Goal: Information Seeking & Learning: Understand process/instructions

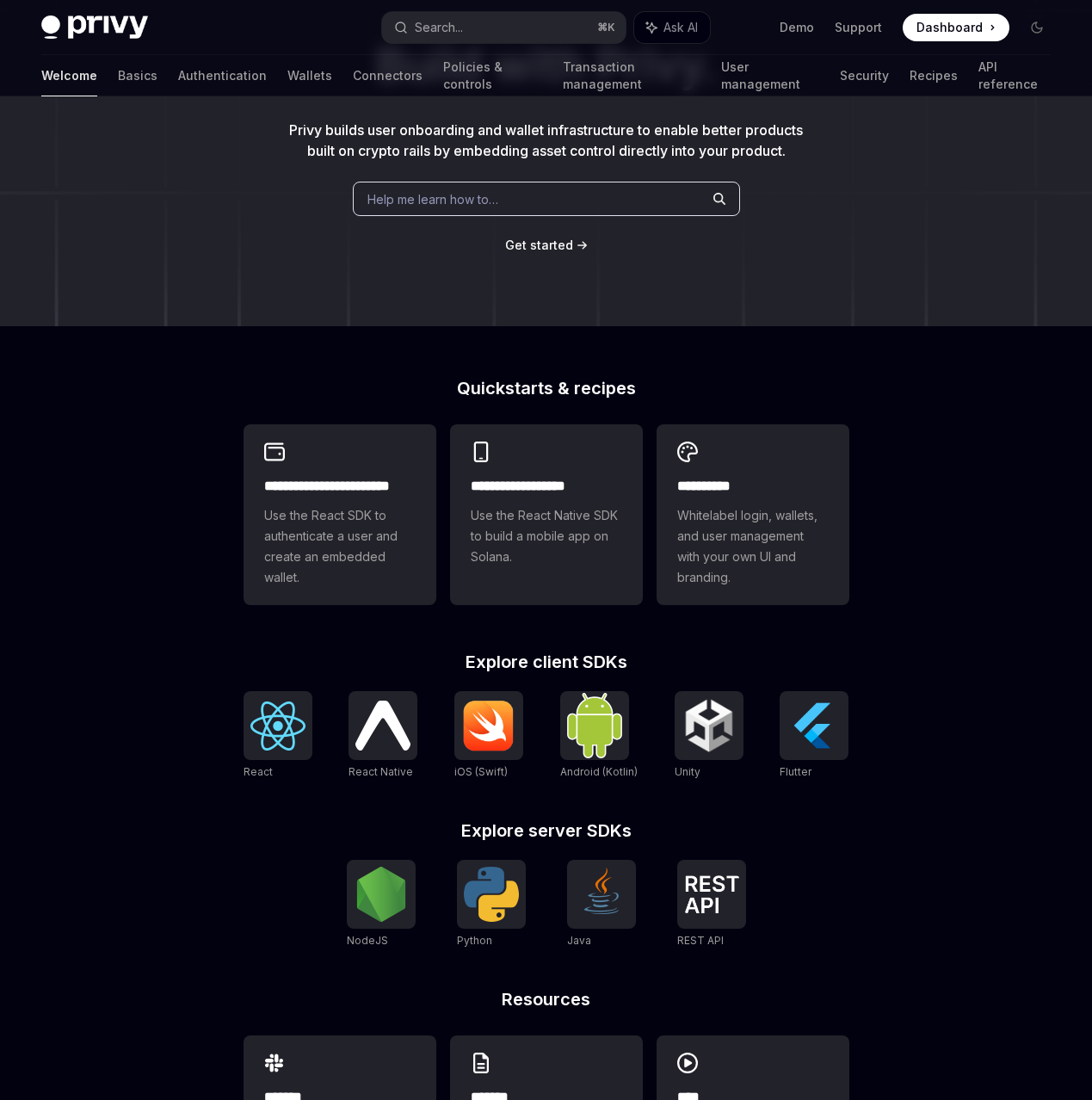
scroll to position [209, 0]
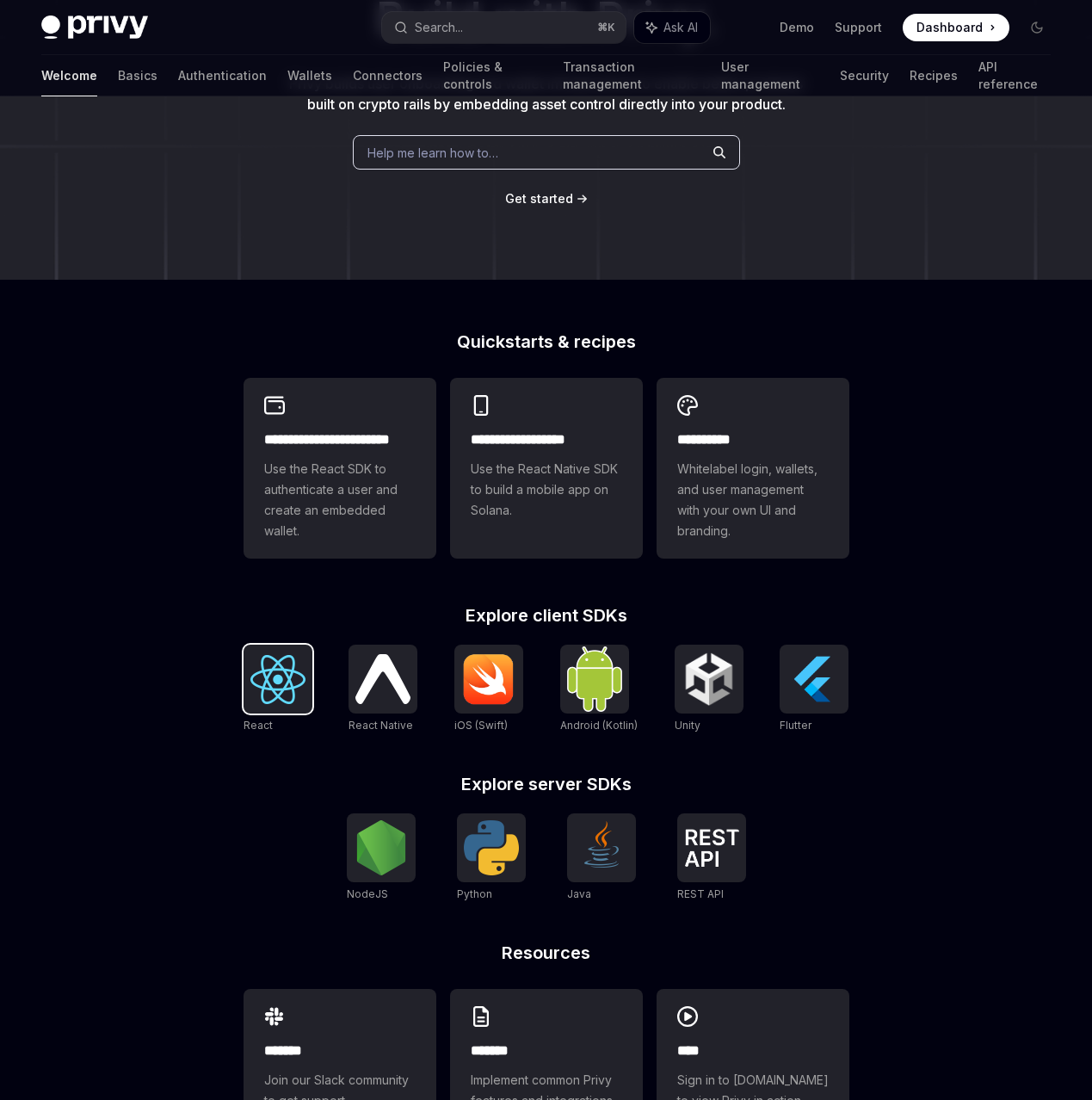
click at [251, 704] on img at bounding box center [278, 679] width 55 height 49
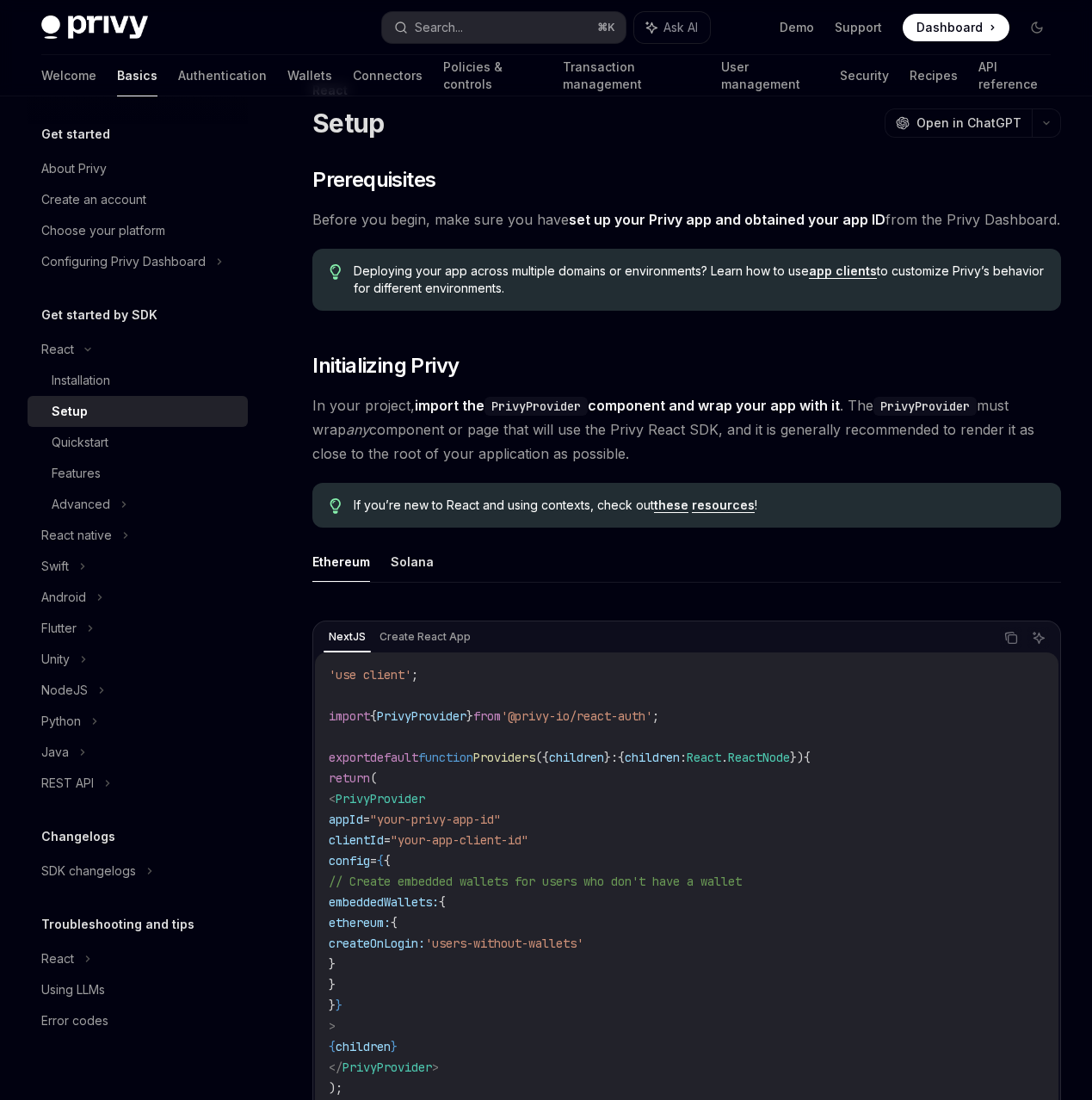
scroll to position [56, 0]
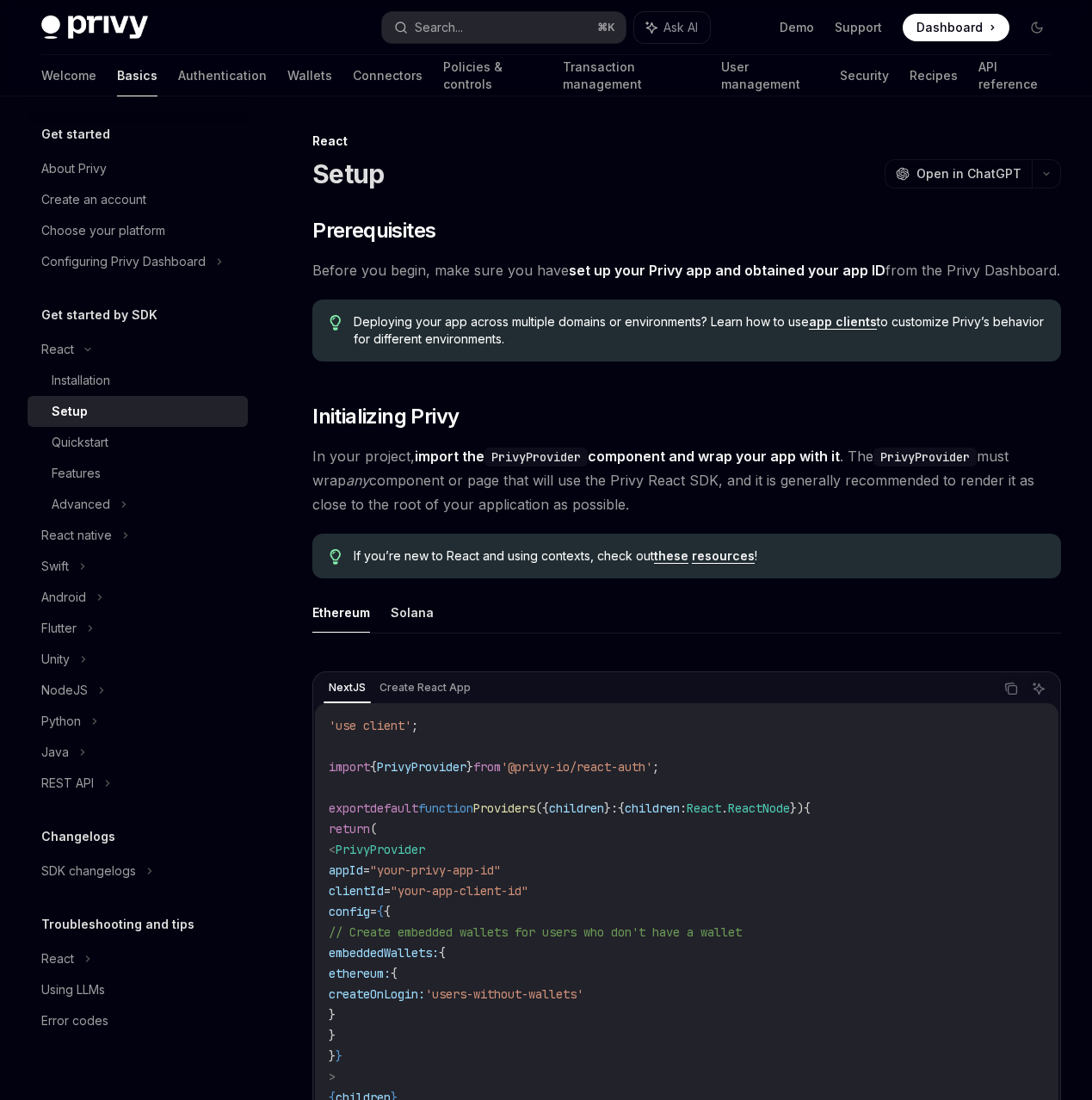
scroll to position [56, 0]
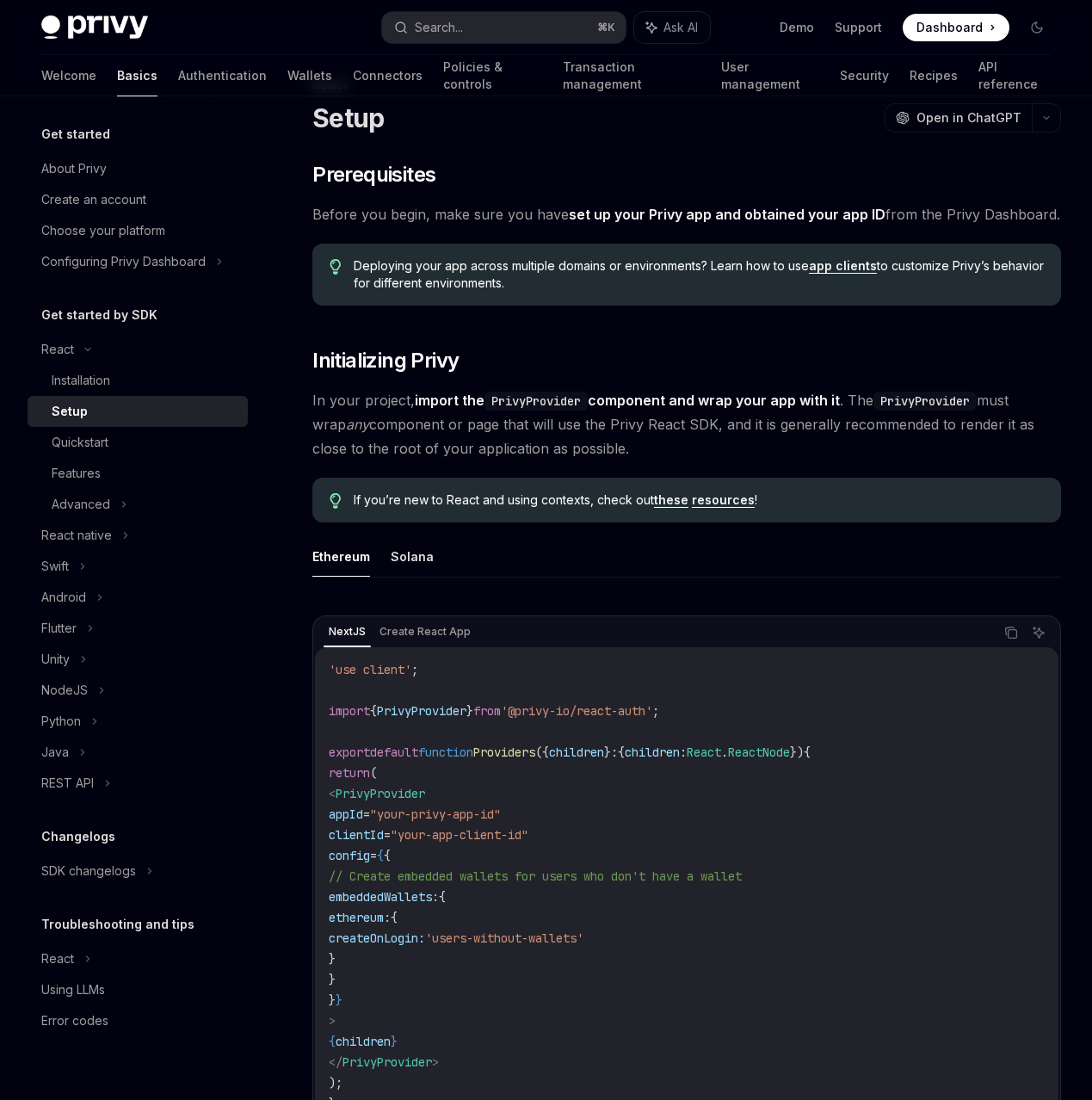
type textarea "*"
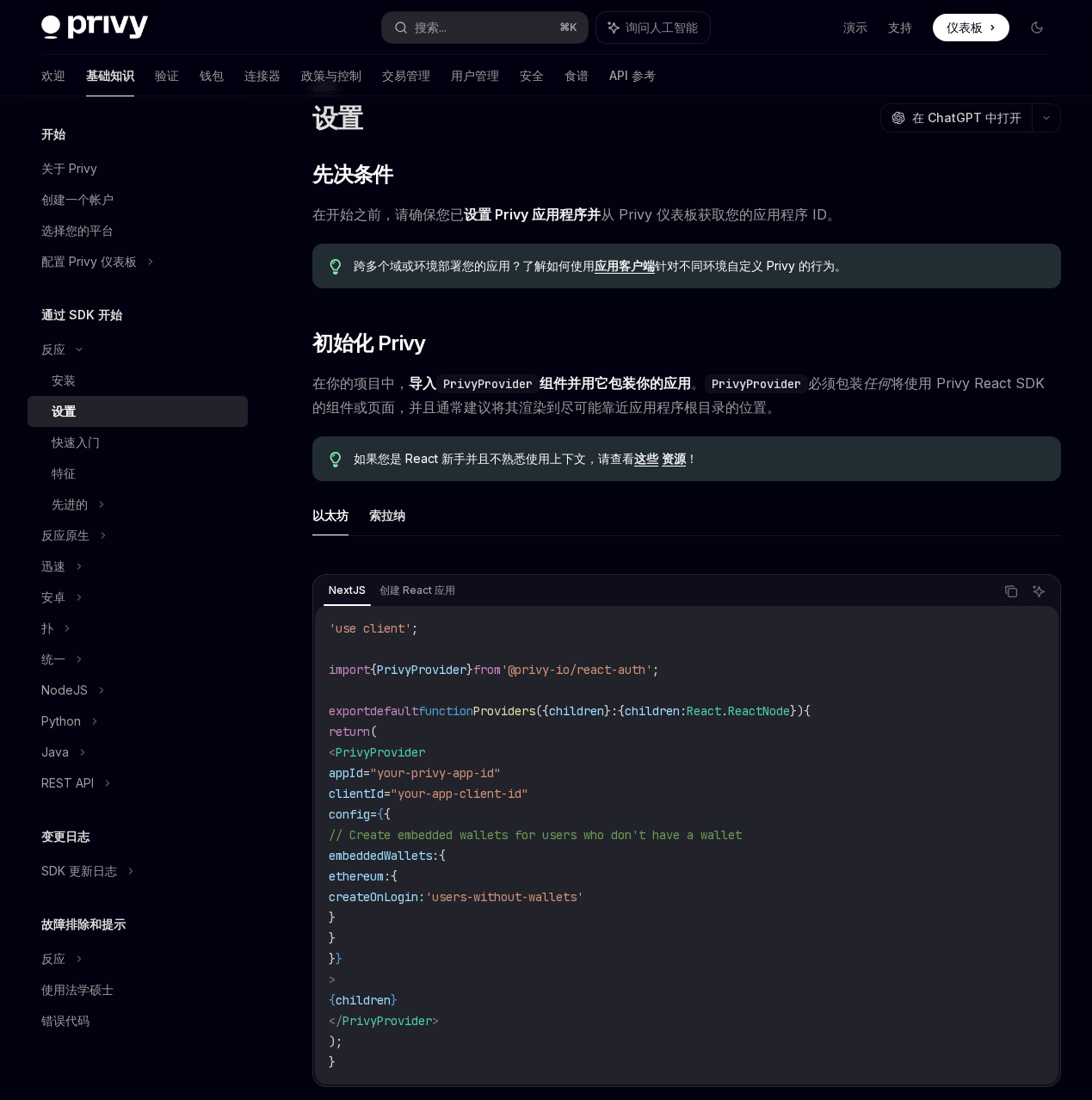
click at [591, 419] on span "在你的项目中， 导入 PrivyProvider 组件并用它包装你的应用 。 PrivyProvider 必须包装 任何 将使用 Privy React SD…" at bounding box center [686, 395] width 748 height 48
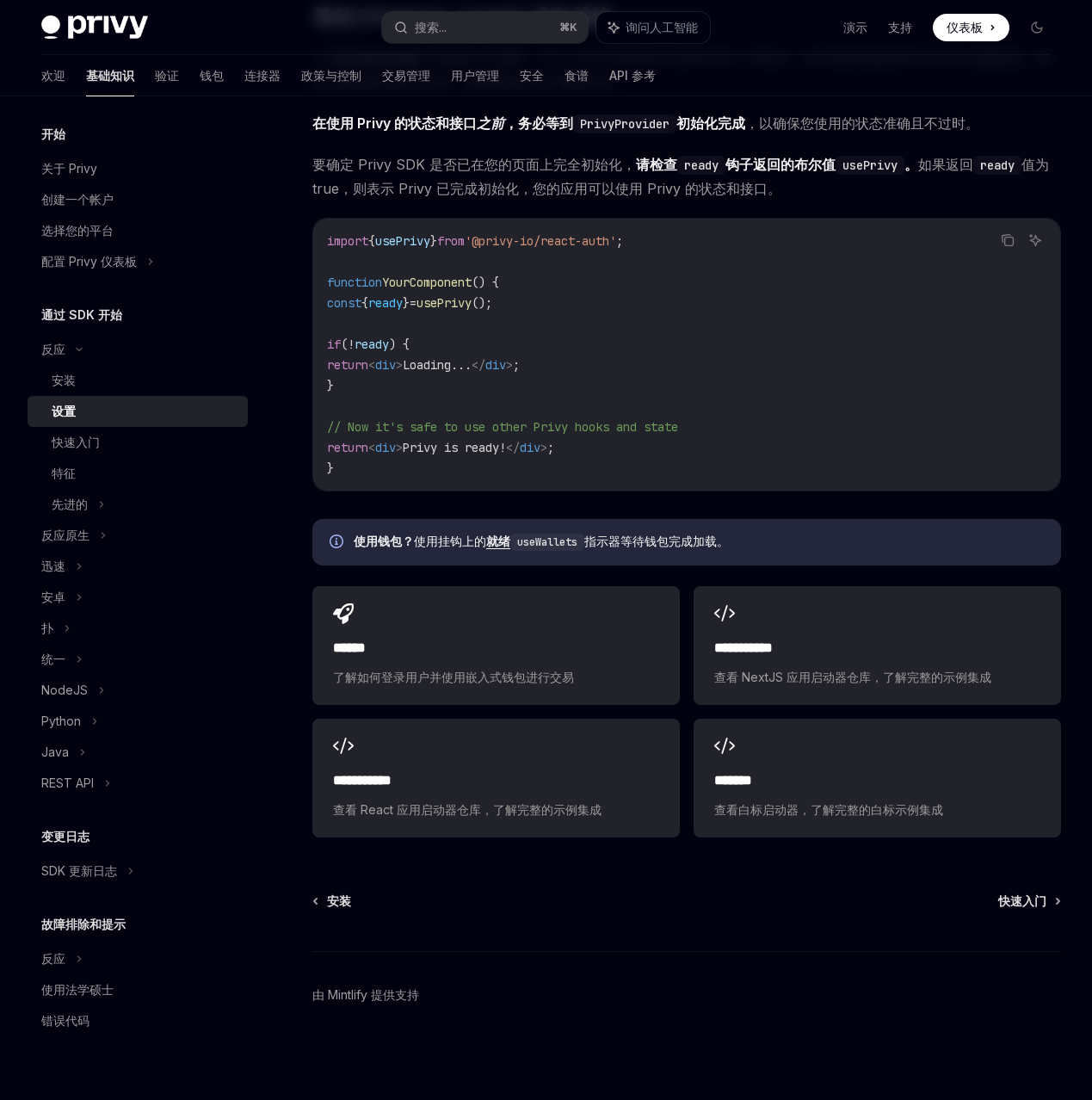
scroll to position [2318, 0]
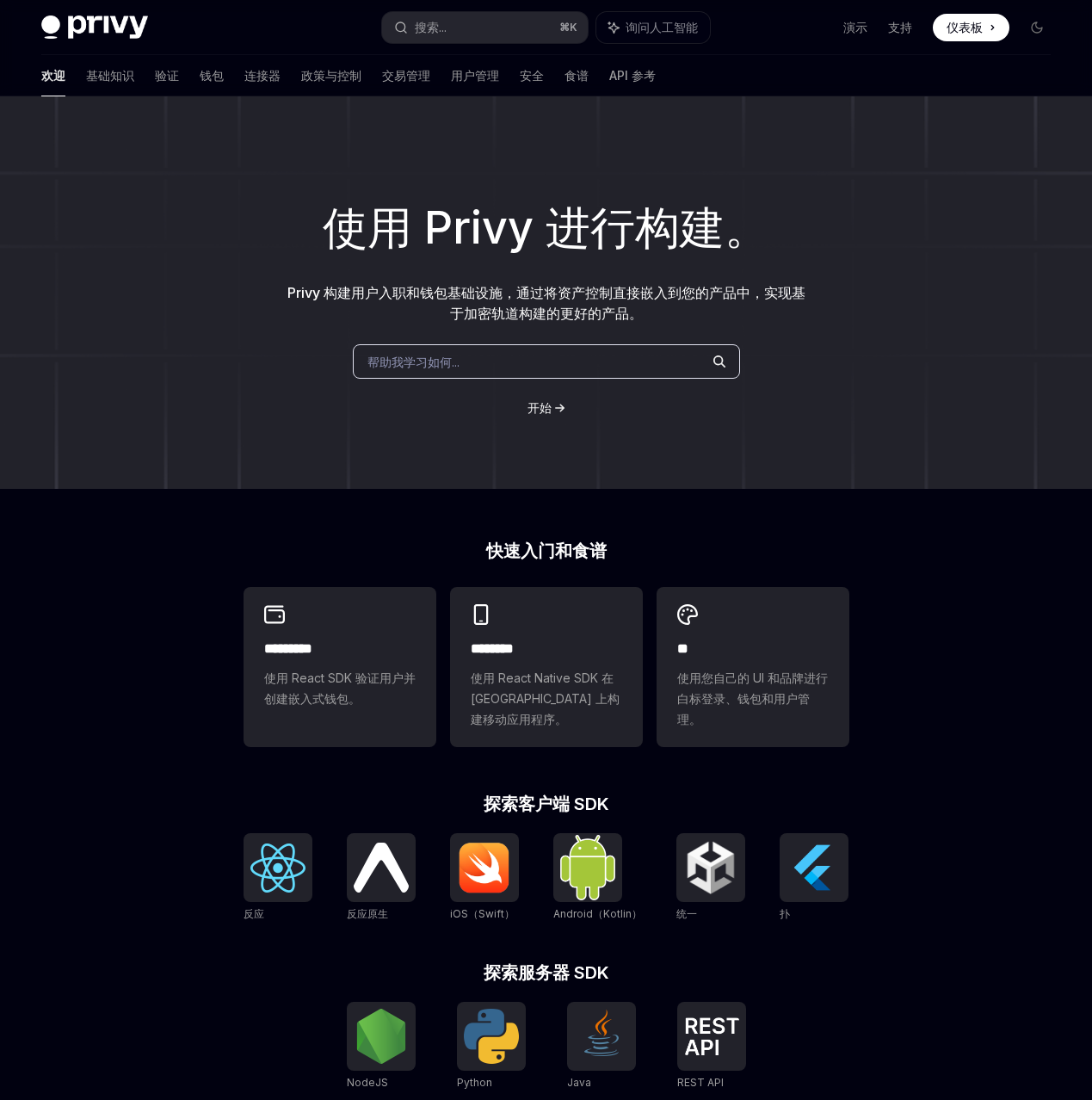
click at [752, 241] on font "使用 Privy 进行构建。" at bounding box center [545, 227] width 447 height 54
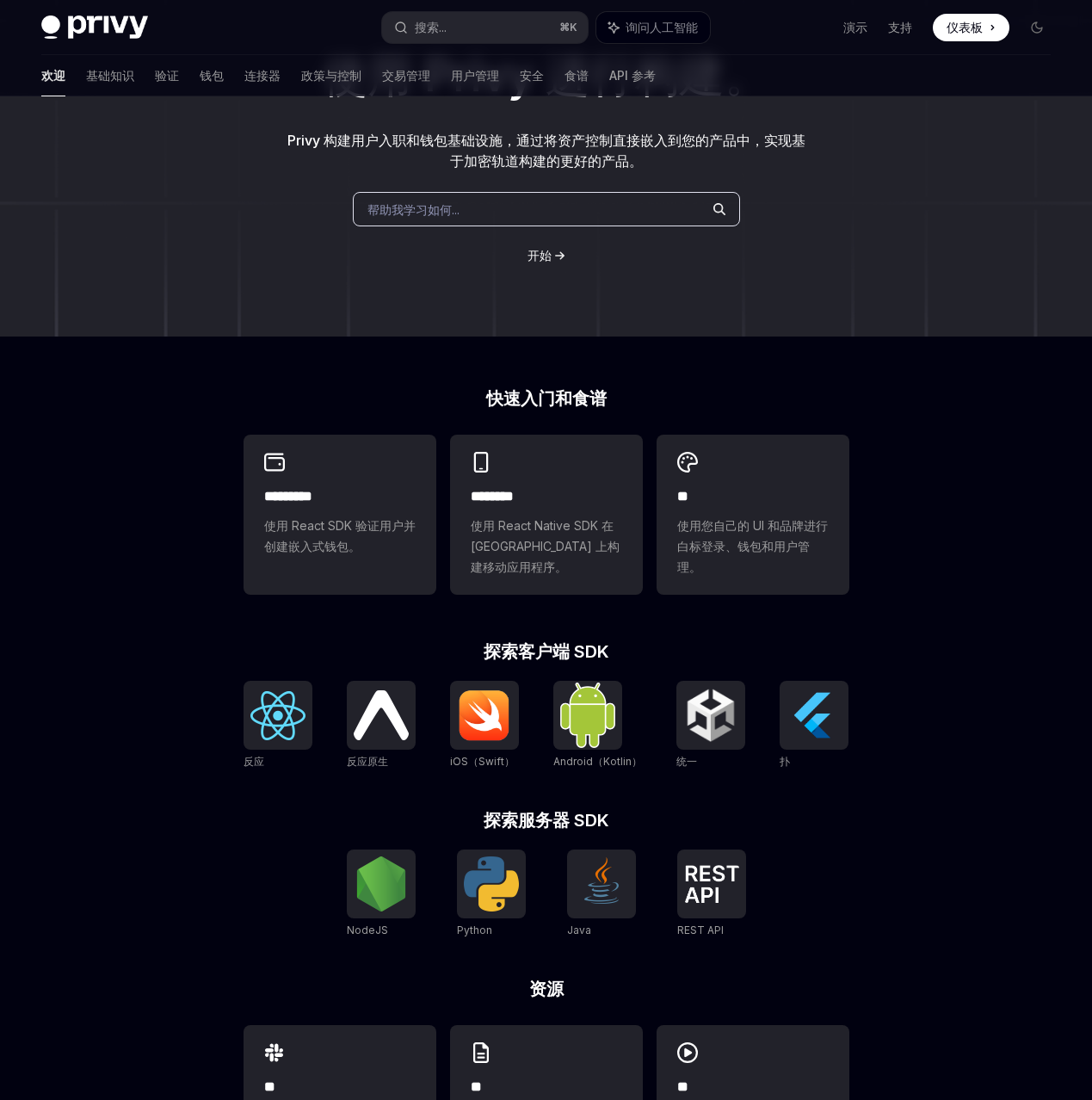
scroll to position [125, 0]
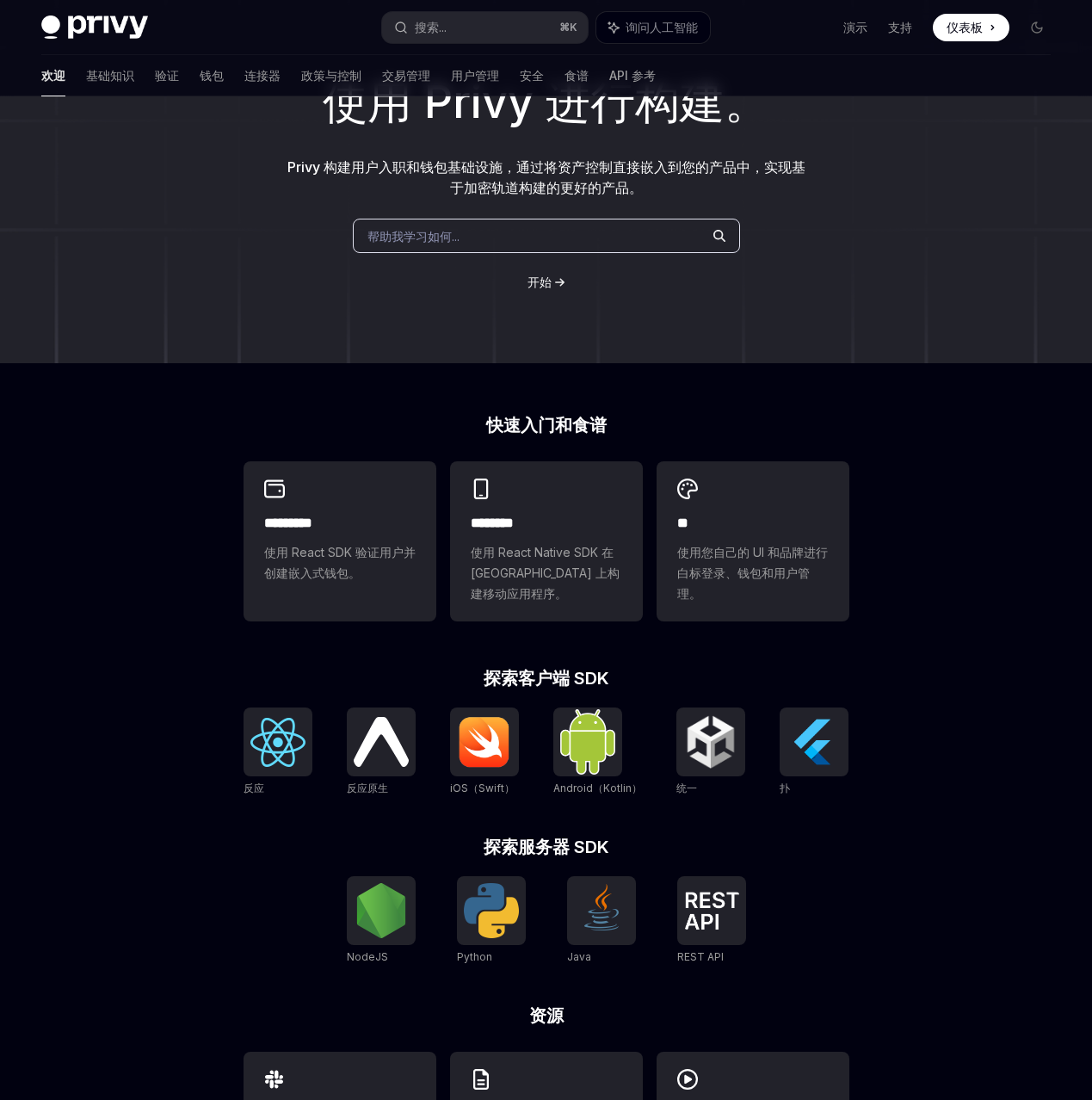
click at [556, 288] on icon at bounding box center [560, 283] width 10 height 10
click at [527, 289] on font "开始" at bounding box center [539, 282] width 24 height 15
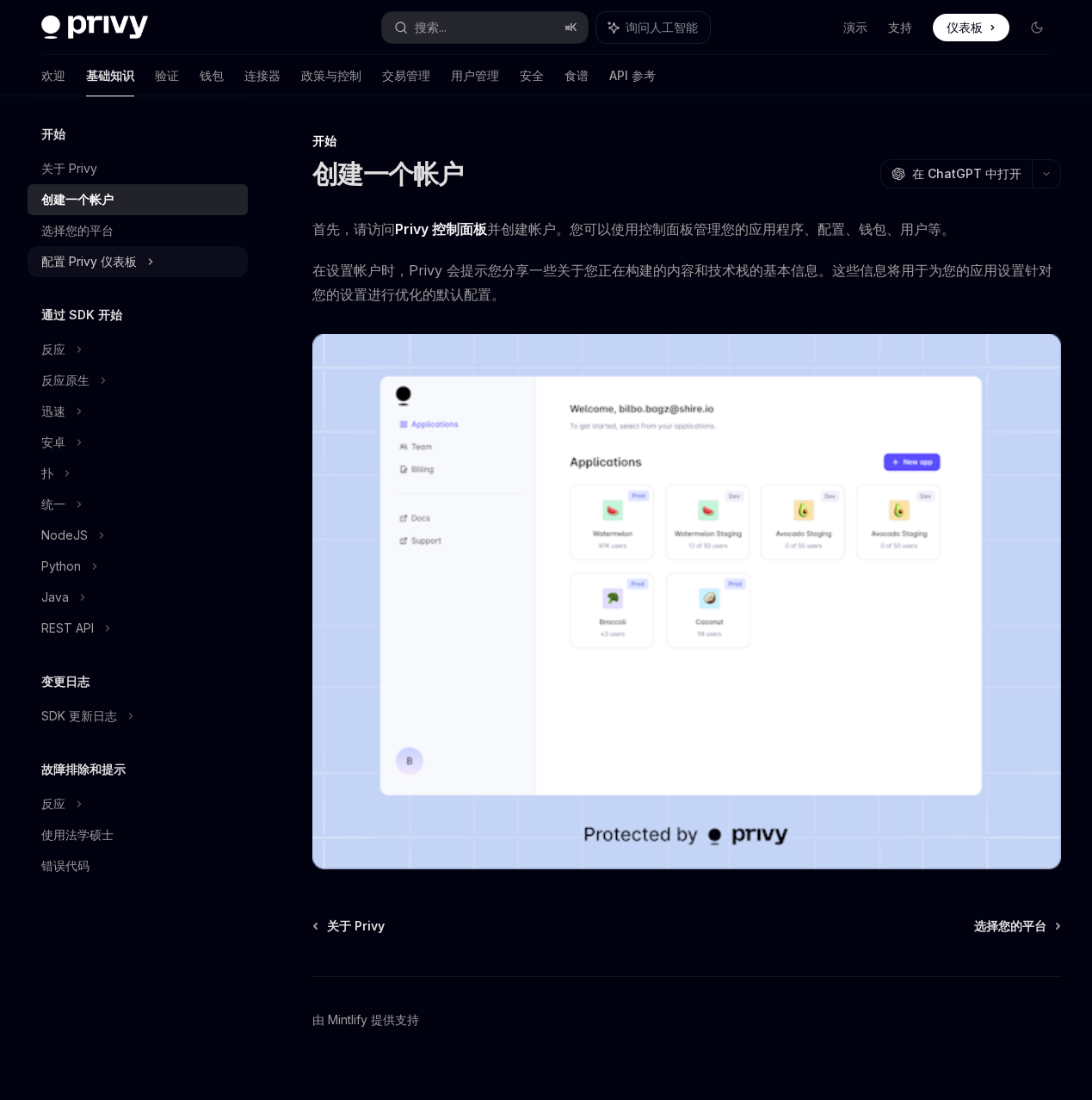
click at [199, 277] on div "配置 Privy 仪表板" at bounding box center [137, 262] width 220 height 31
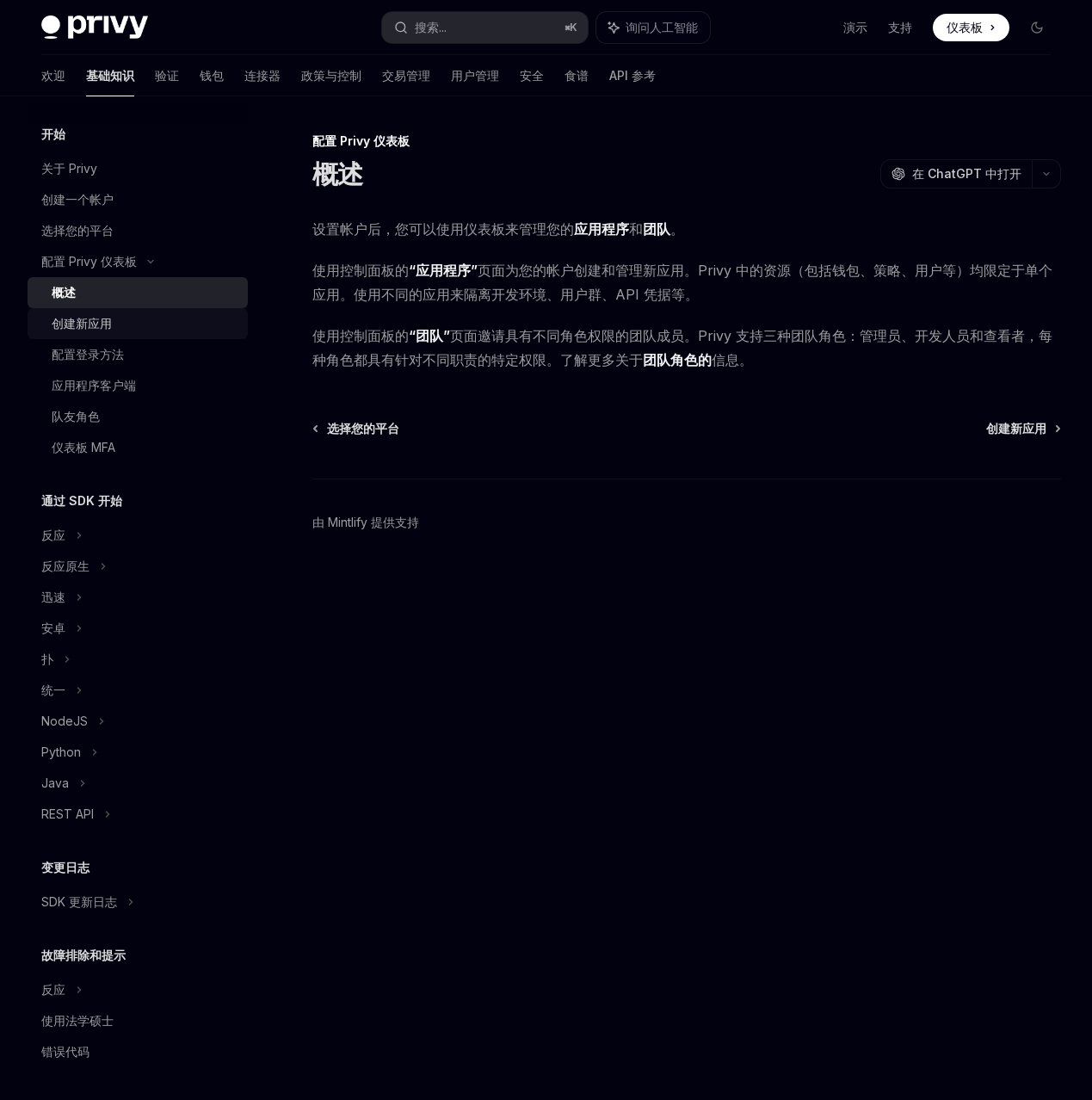
click at [194, 334] on div "创建新应用" at bounding box center [144, 323] width 186 height 21
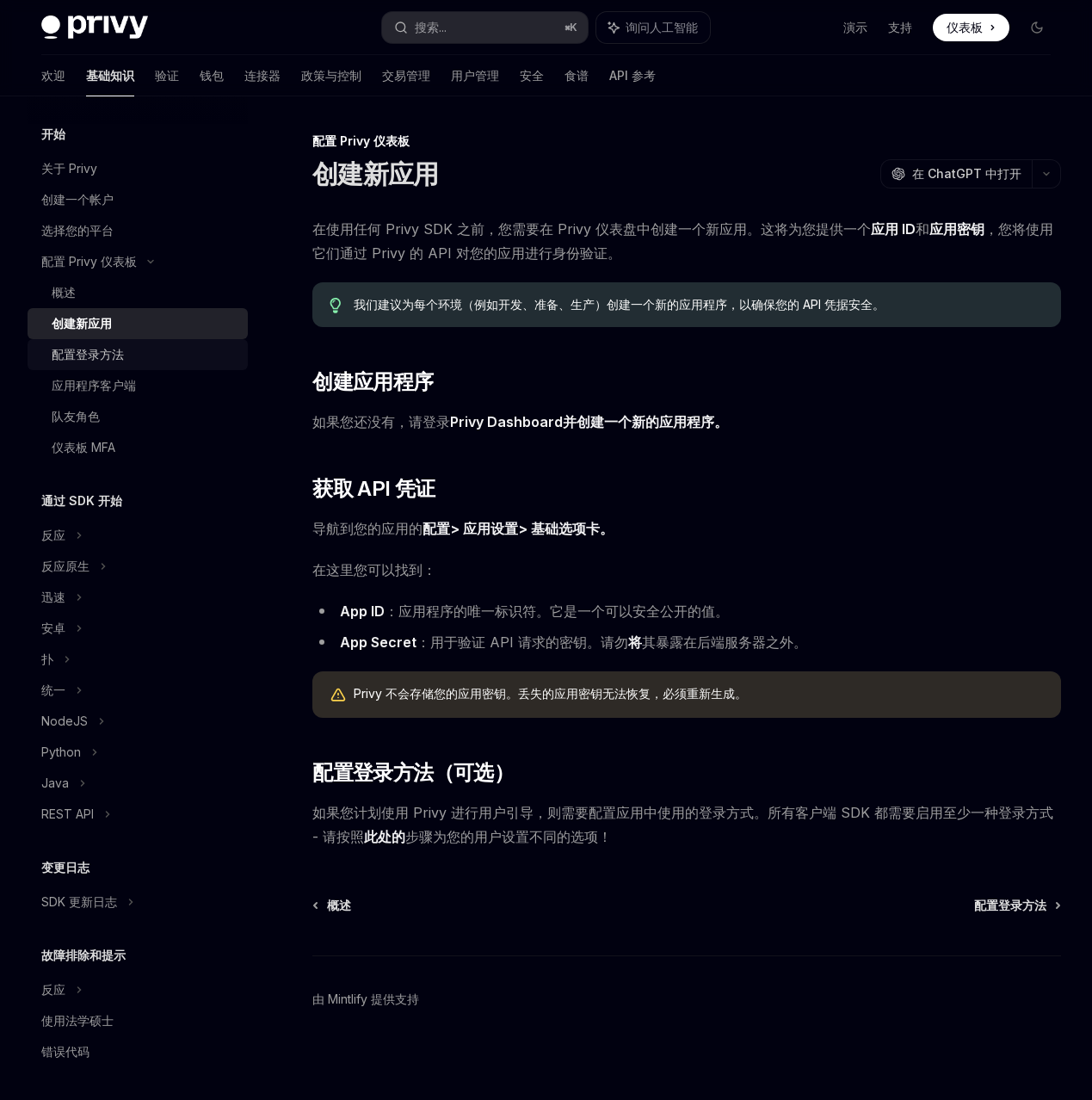
click at [188, 365] on div "配置登录方法" at bounding box center [144, 354] width 186 height 21
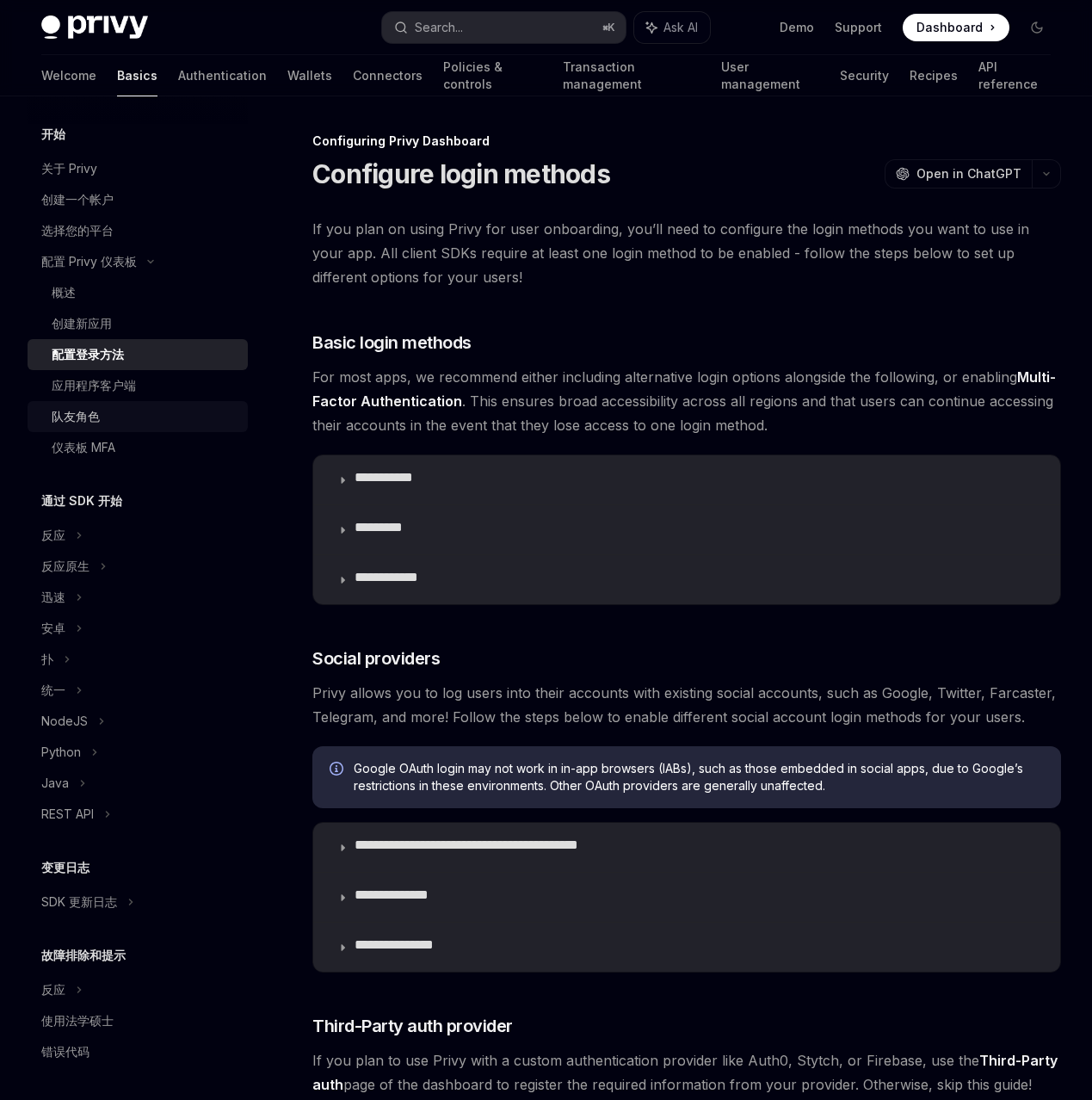
click at [183, 427] on div "队友角色" at bounding box center [144, 416] width 186 height 21
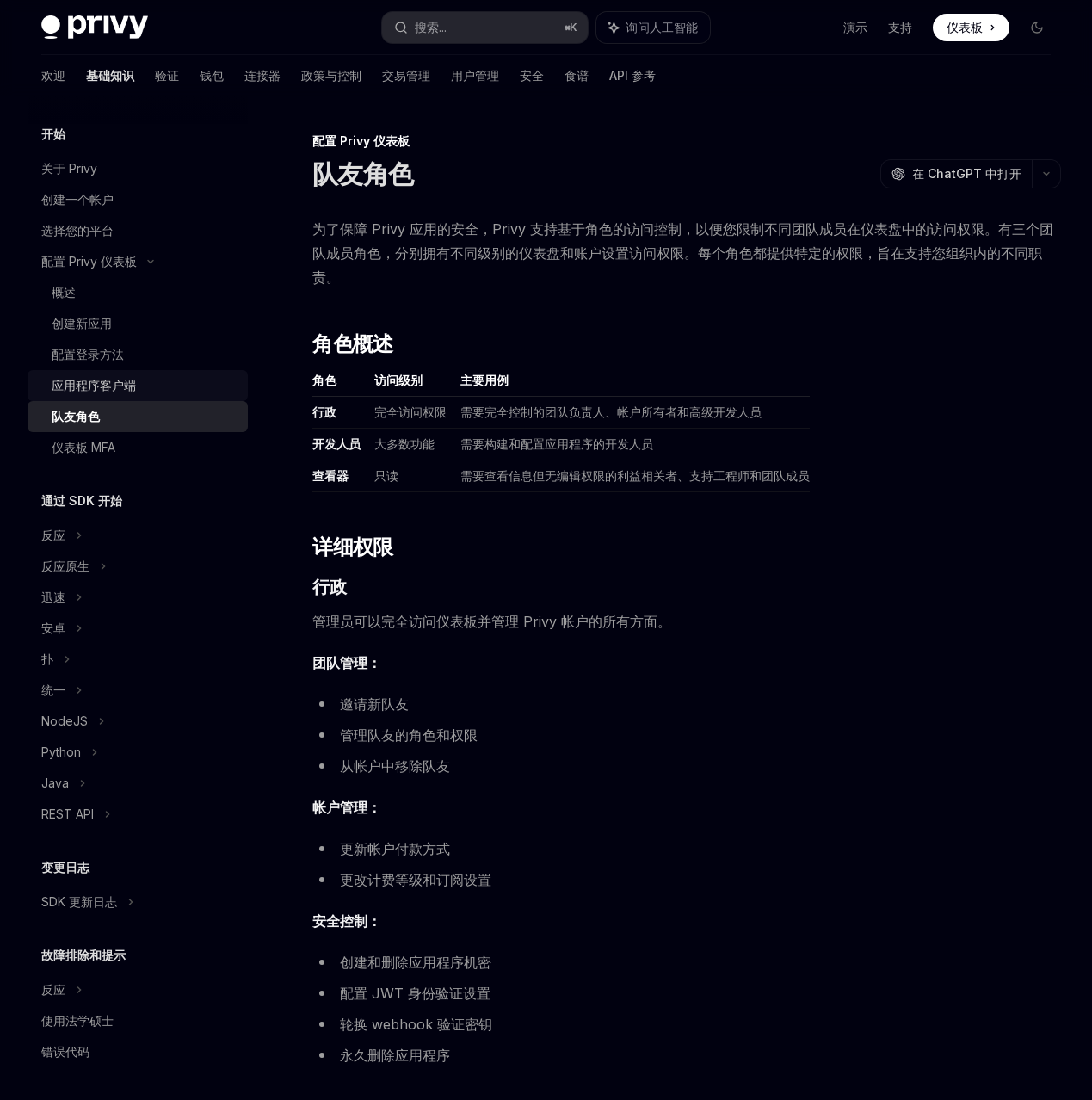
click at [185, 401] on link "应用程序客户端" at bounding box center [137, 385] width 220 height 31
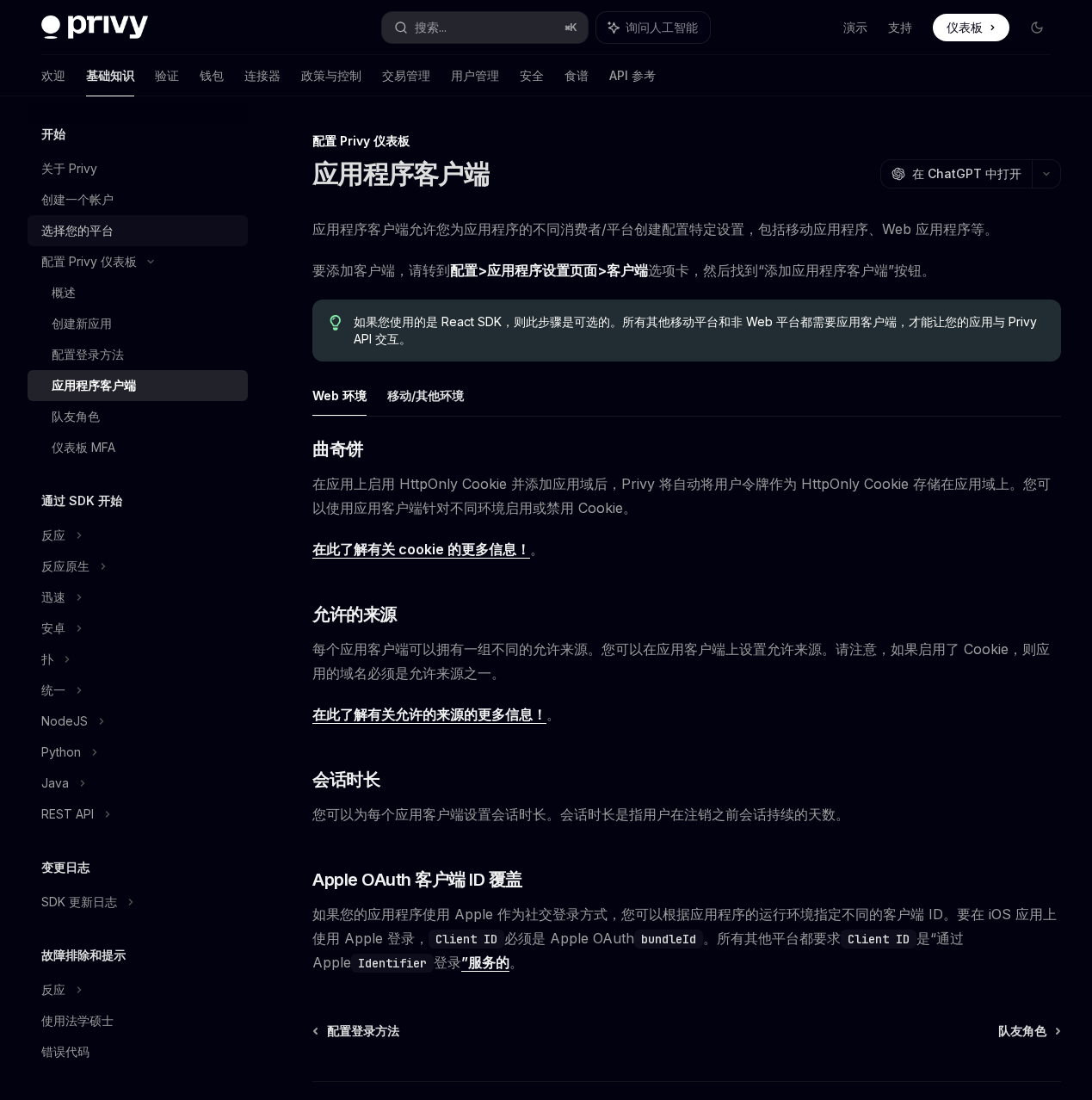
click at [194, 241] on div "选择您的平台" at bounding box center [139, 231] width 196 height 21
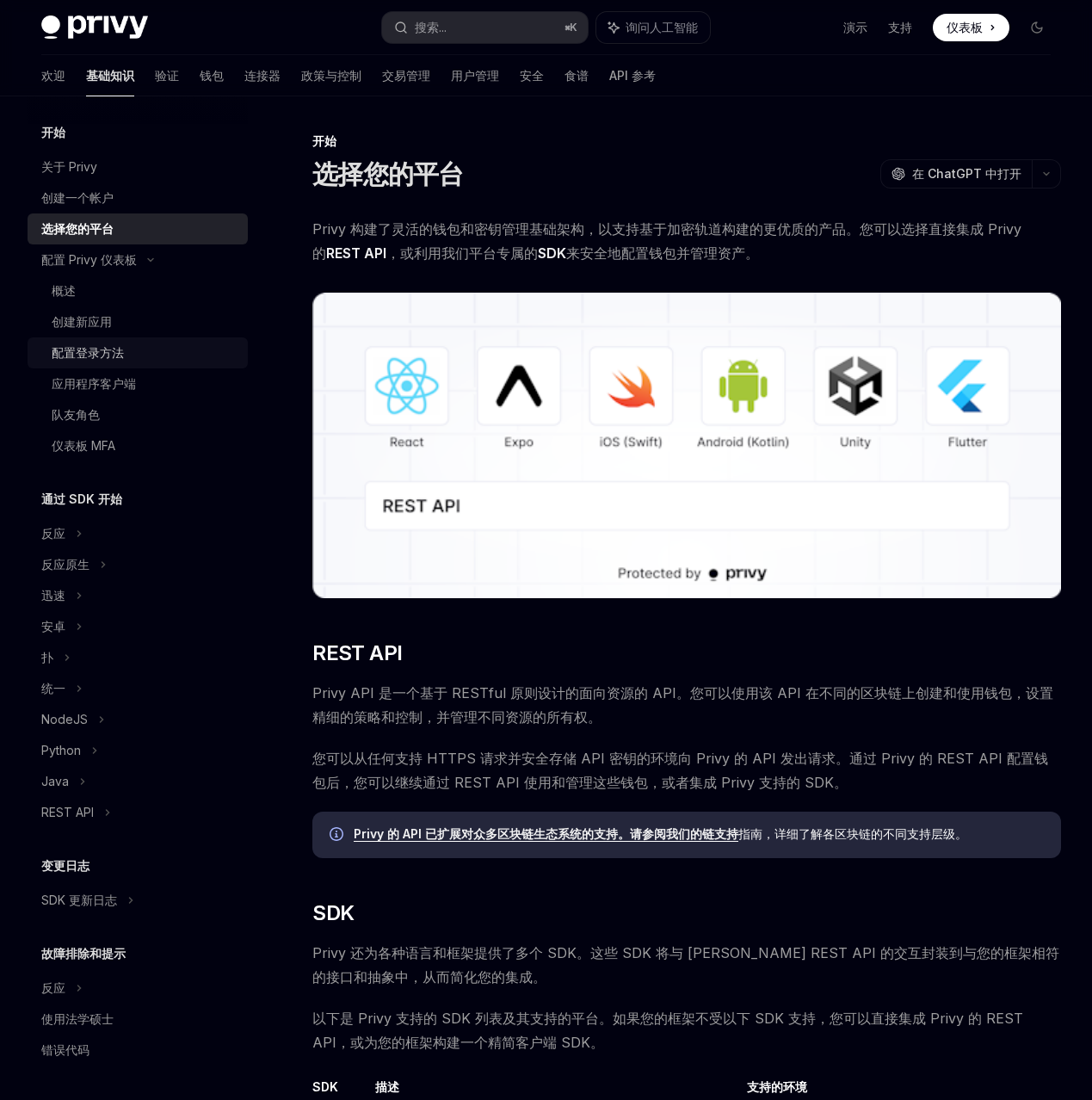
scroll to position [148, 0]
click at [183, 518] on div "反应" at bounding box center [137, 533] width 220 height 31
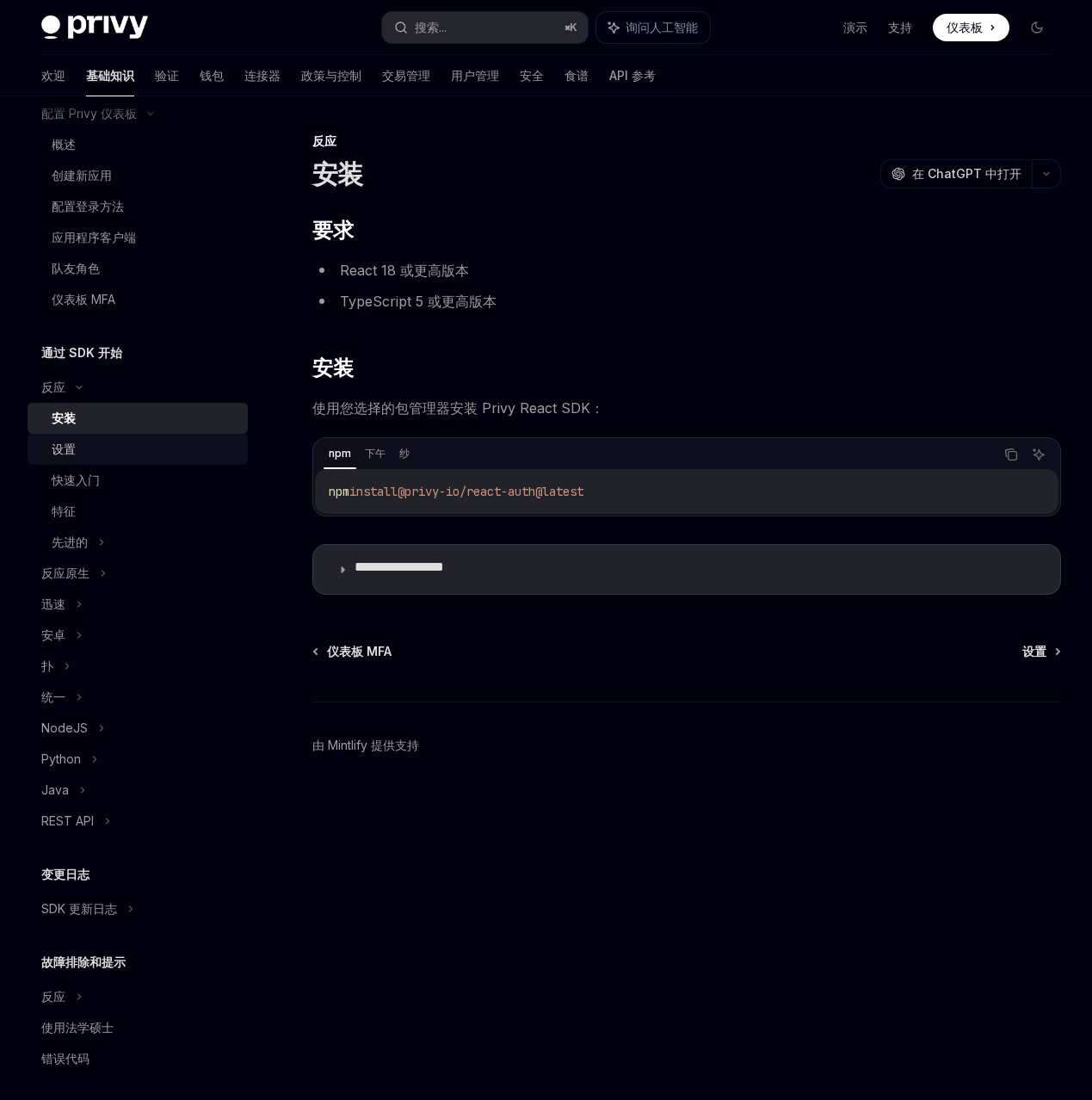
click at [208, 460] on div "设置" at bounding box center [144, 449] width 186 height 21
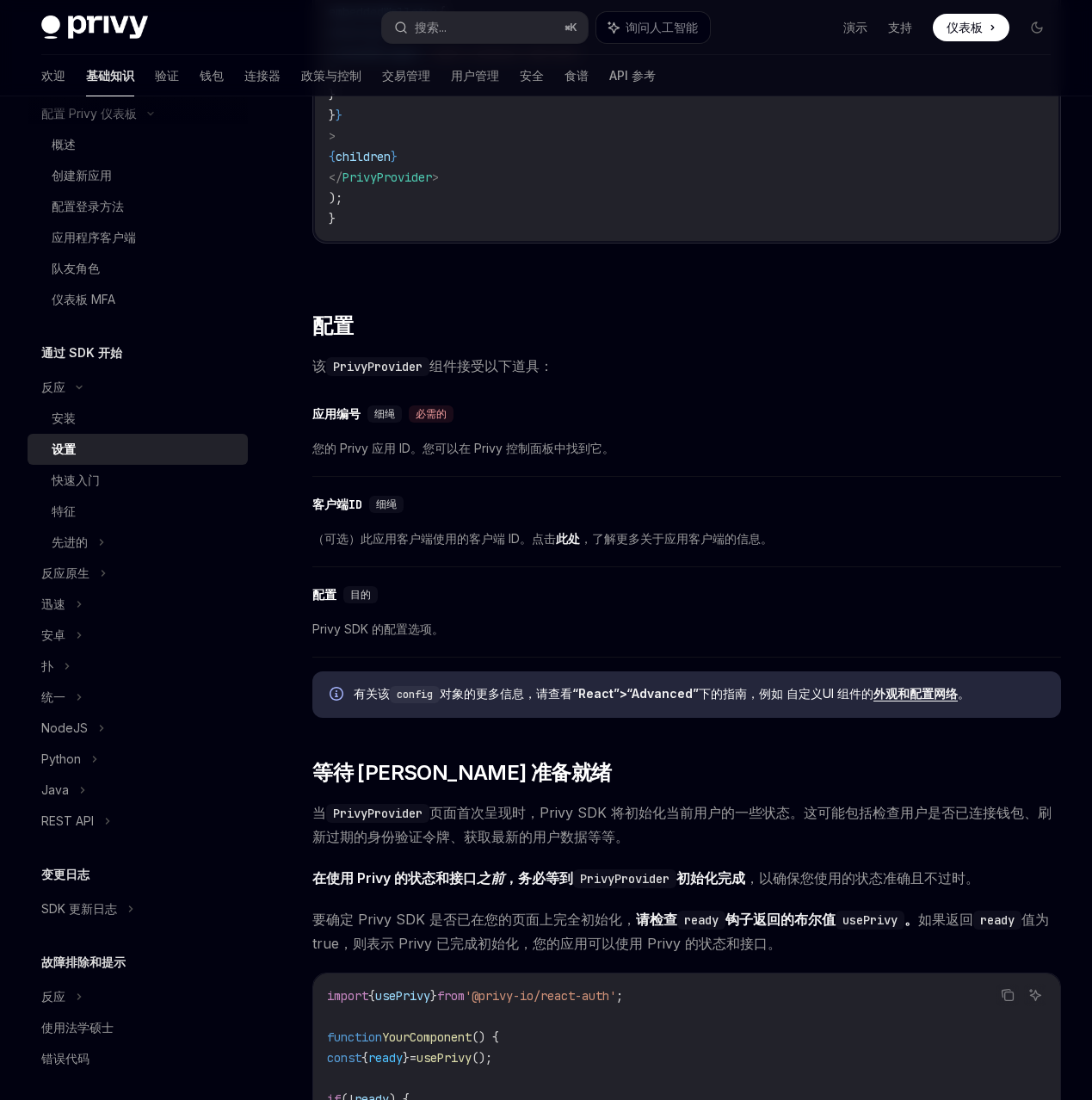
scroll to position [1007, 0]
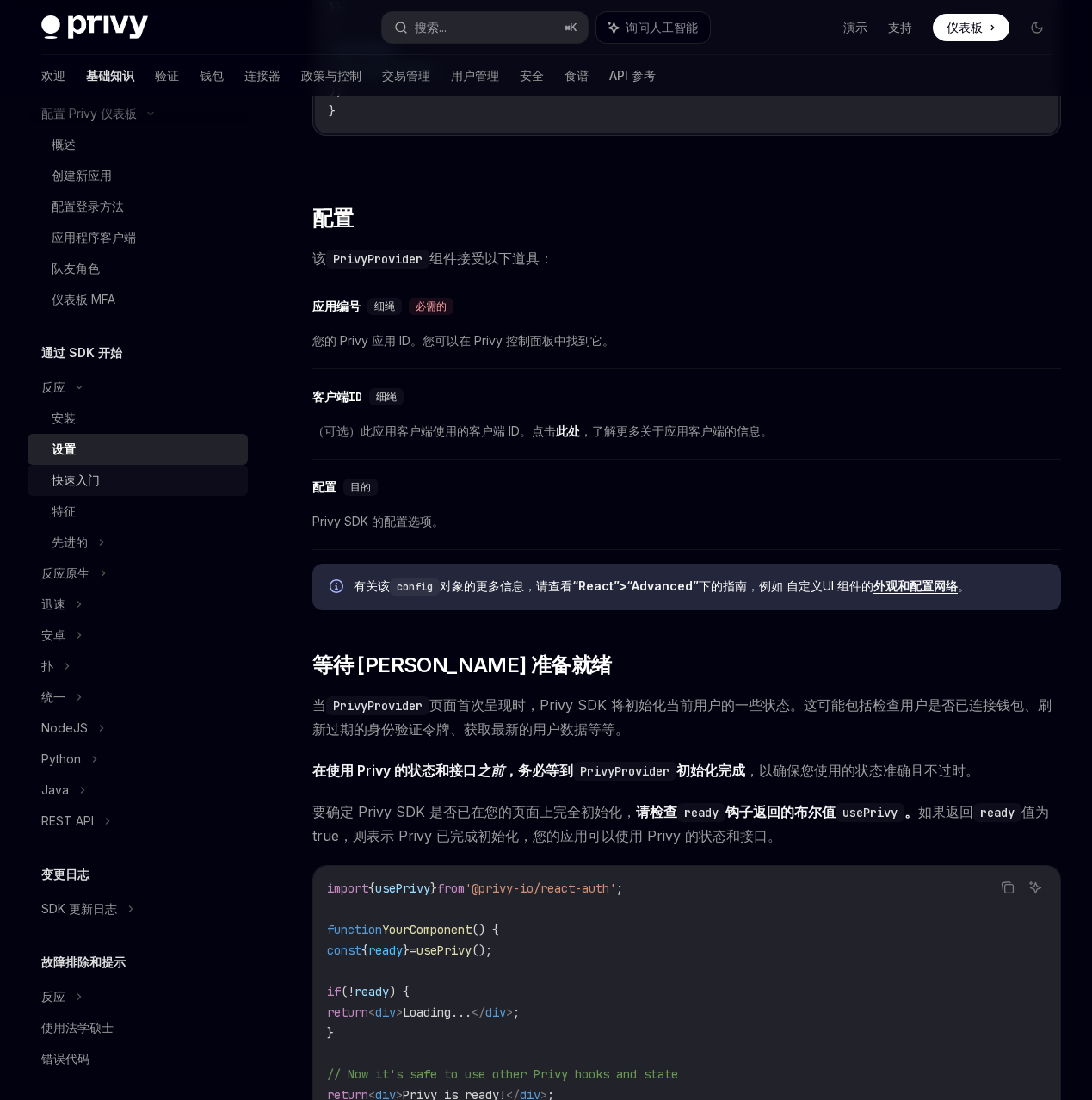
click at [175, 491] on div "快速入门" at bounding box center [144, 480] width 186 height 21
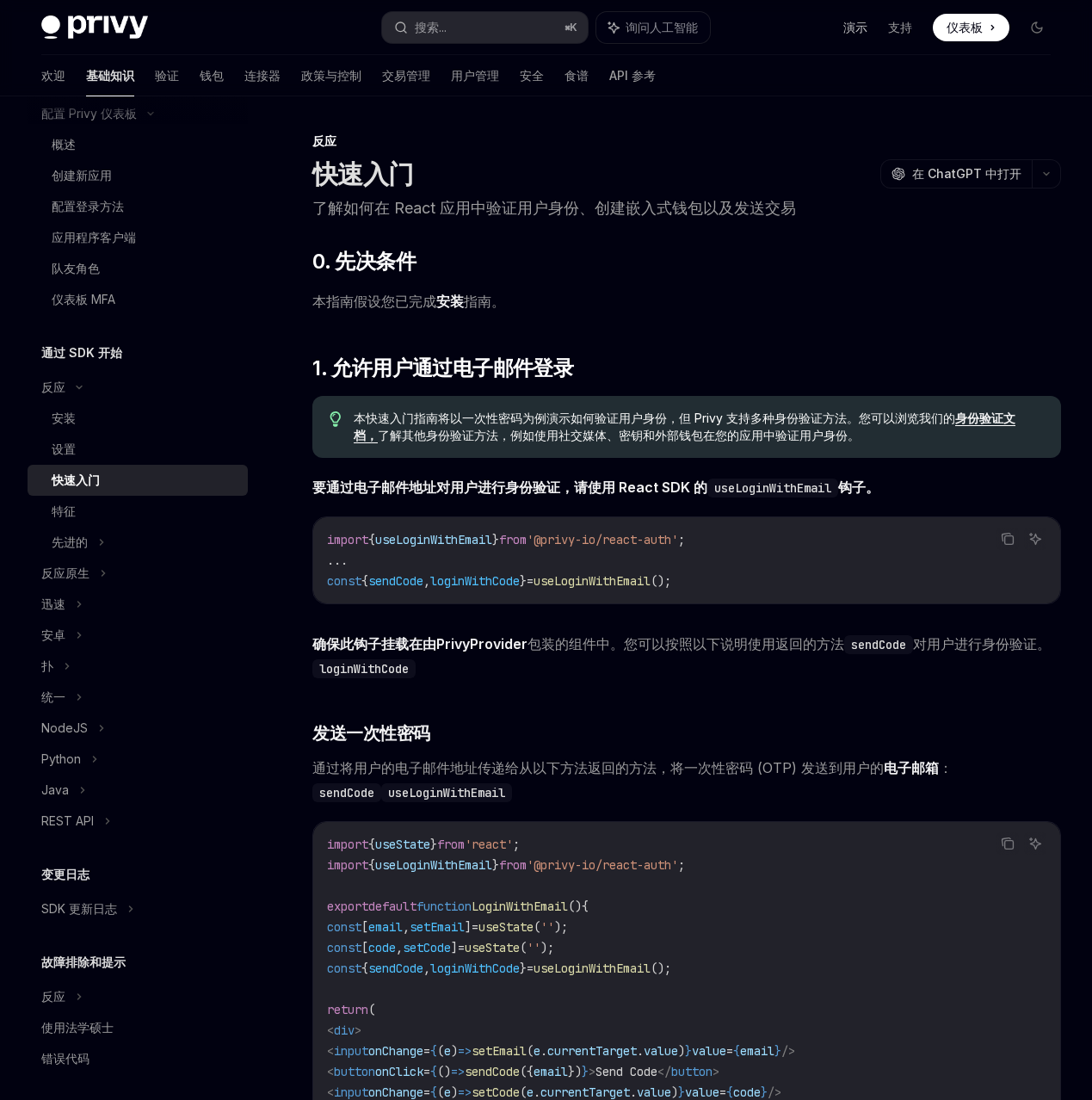
click at [843, 33] on font "演示" at bounding box center [855, 27] width 24 height 15
click at [786, 189] on div "快速入门 OpenAI 在 ChatGPT 中打开" at bounding box center [686, 174] width 748 height 31
click at [238, 429] on div "安装" at bounding box center [144, 418] width 186 height 21
type textarea "*"
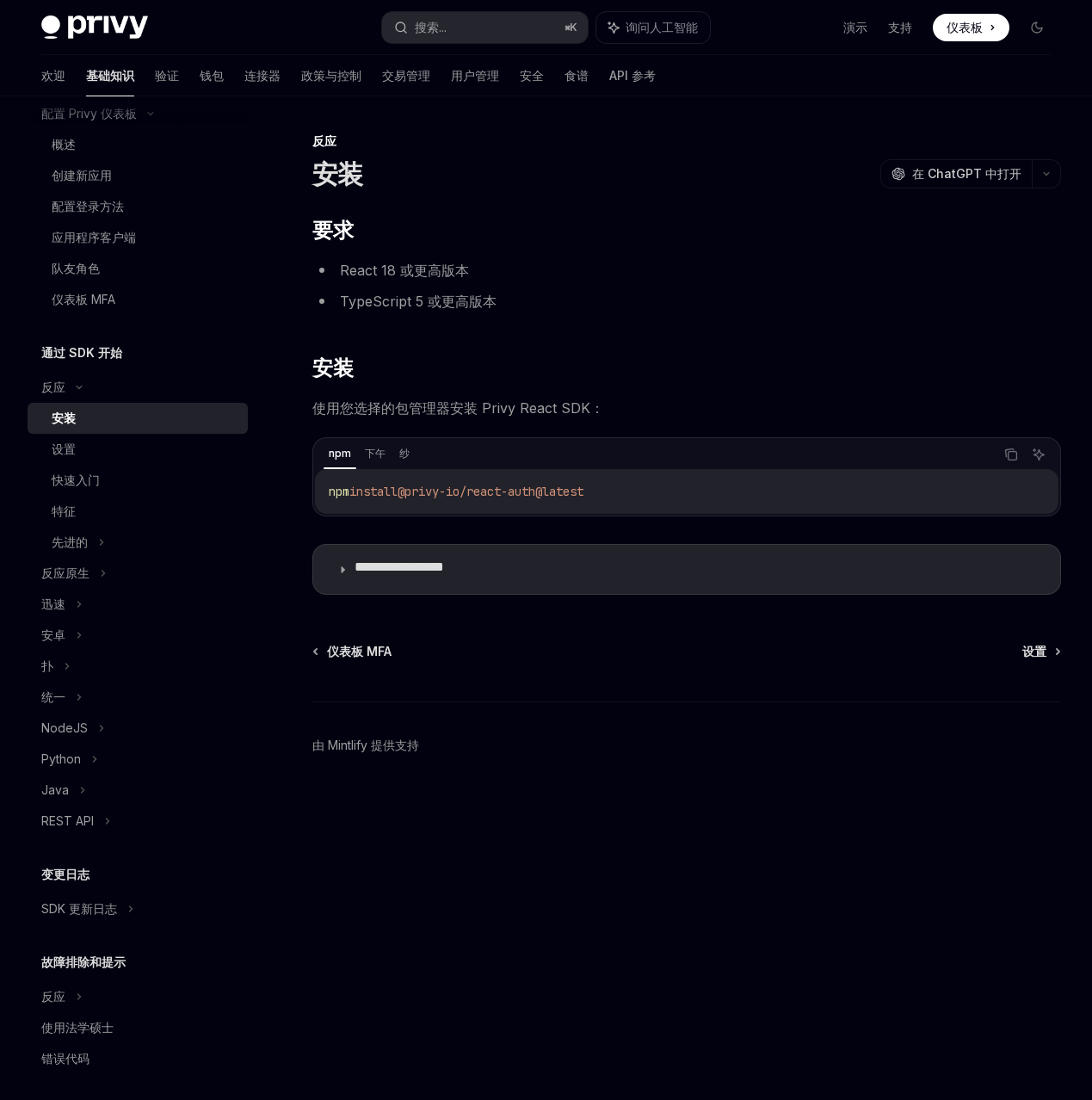
click at [765, 425] on div "**********" at bounding box center [686, 405] width 748 height 378
